Goal: Find specific page/section: Find specific page/section

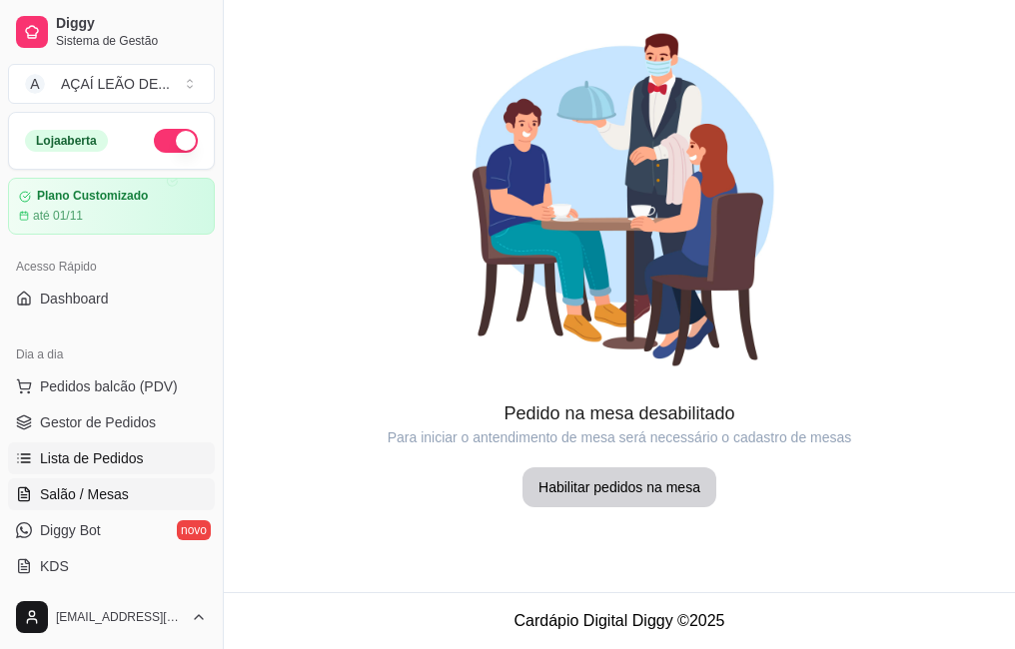
click at [117, 454] on span "Lista de Pedidos" at bounding box center [92, 458] width 104 height 20
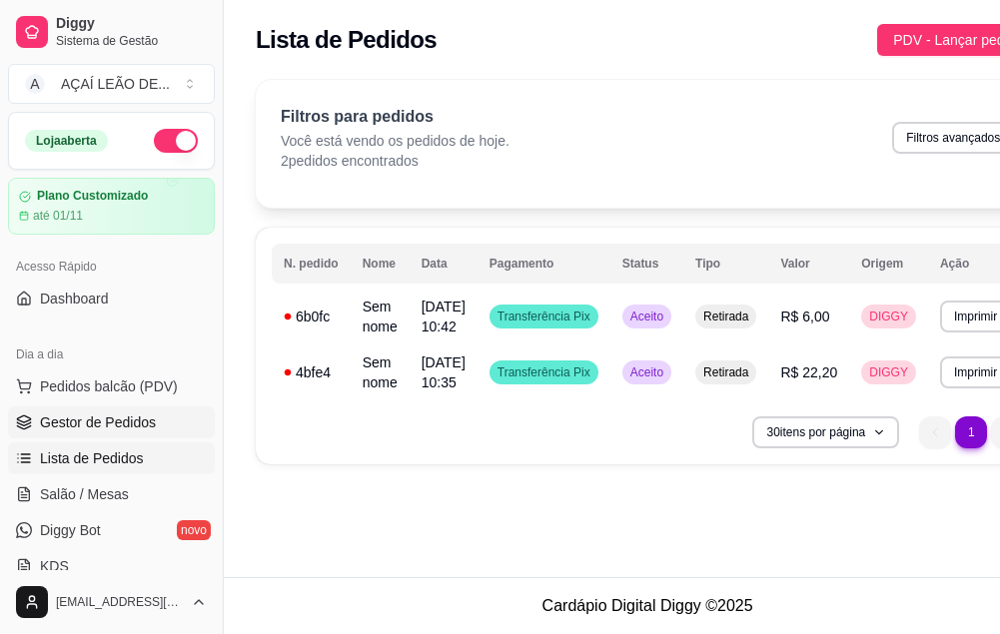
click at [96, 413] on span "Gestor de Pedidos" at bounding box center [98, 423] width 116 height 20
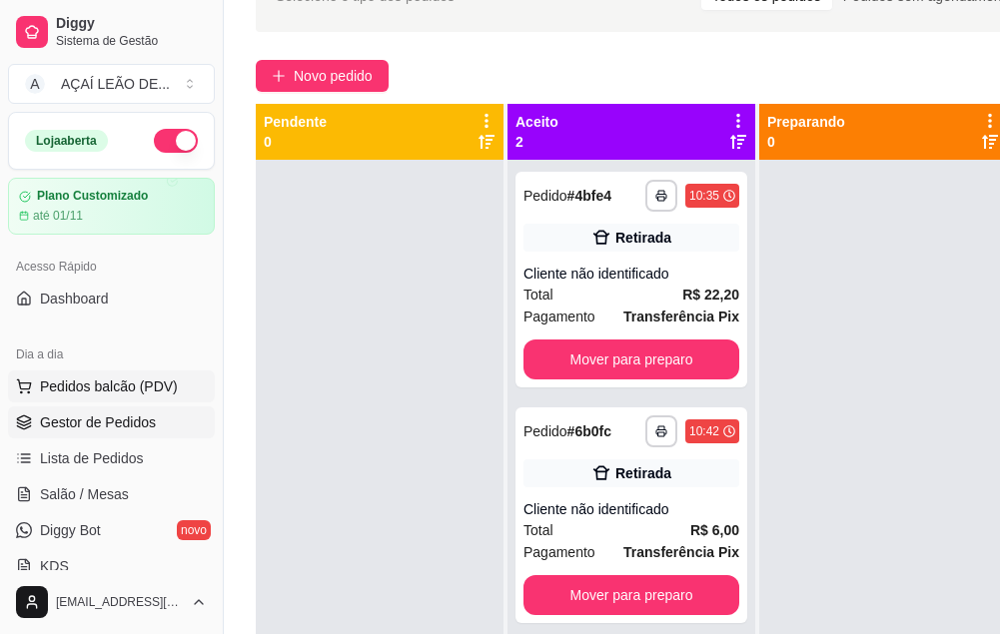
click at [110, 386] on span "Pedidos balcão (PDV)" at bounding box center [109, 387] width 138 height 20
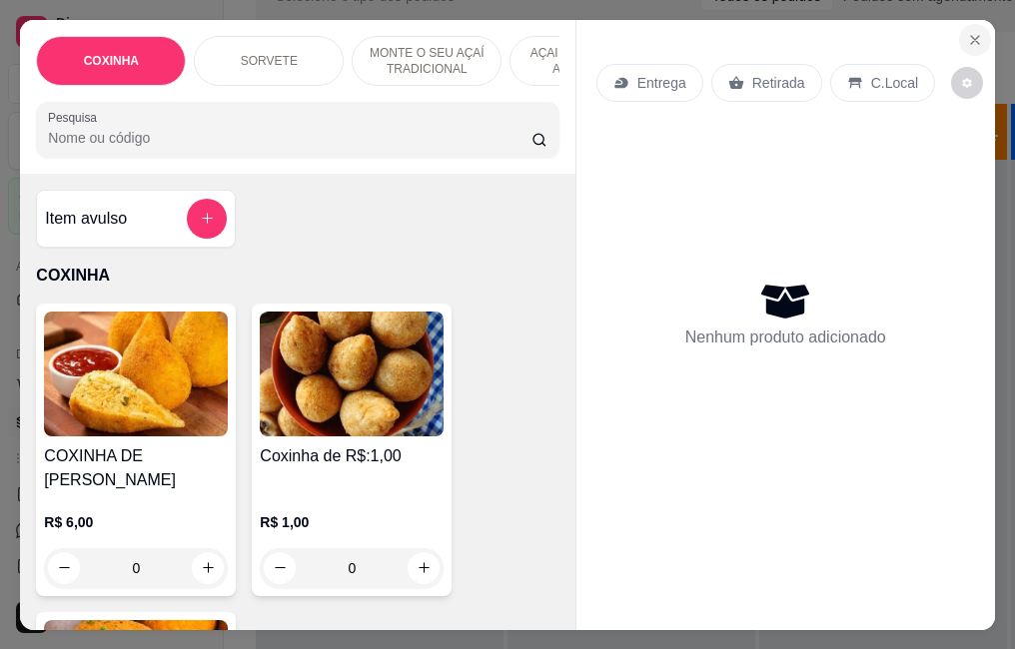
click at [967, 32] on icon "Close" at bounding box center [975, 40] width 16 height 16
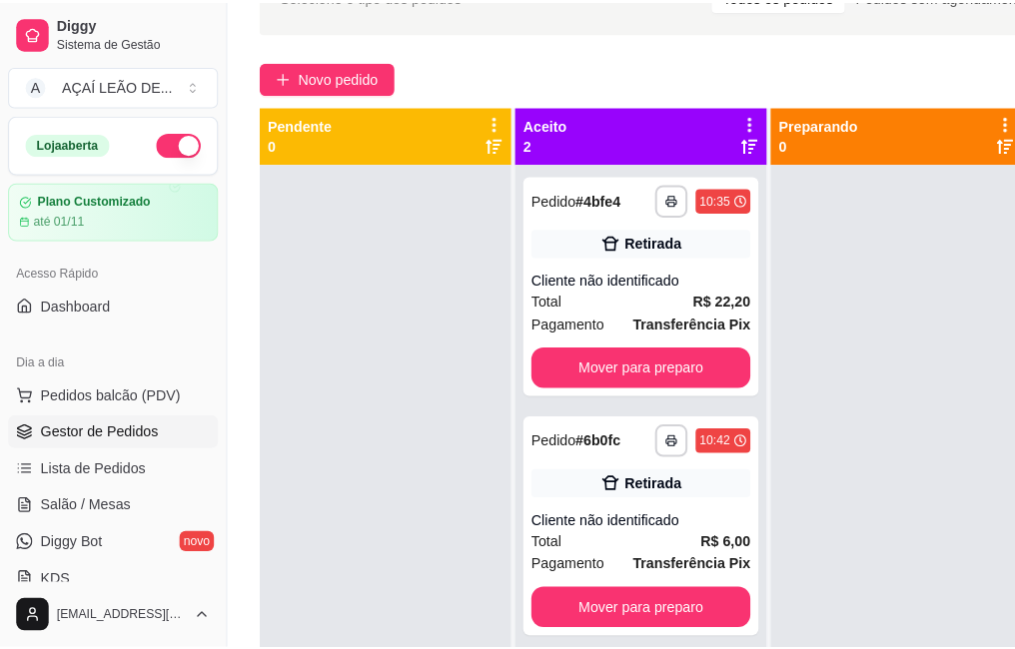
scroll to position [71, 0]
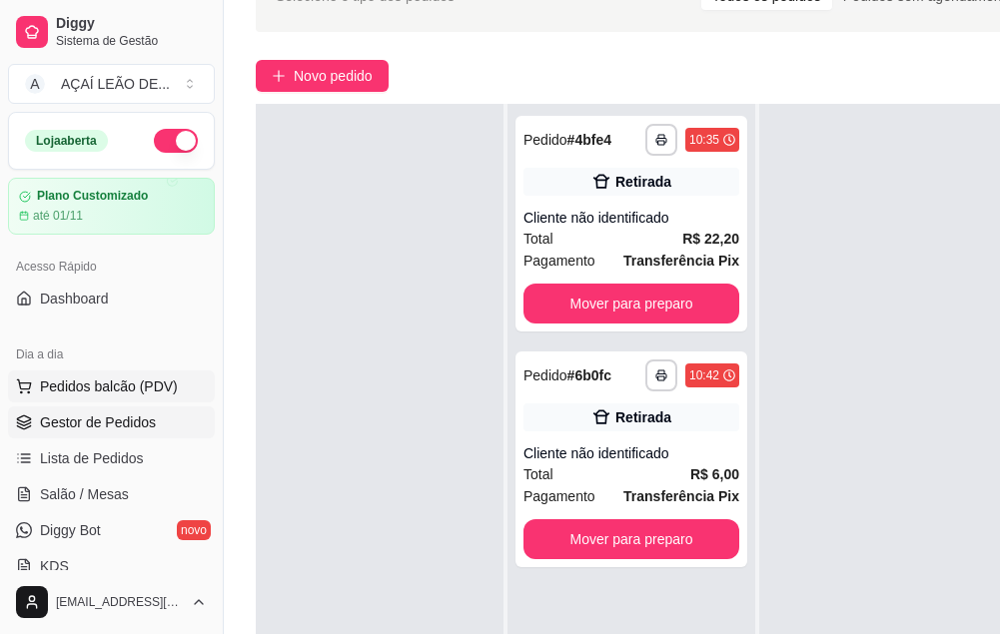
click at [133, 399] on button "Pedidos balcão (PDV)" at bounding box center [111, 387] width 207 height 32
